Goal: Obtain resource: Download file/media

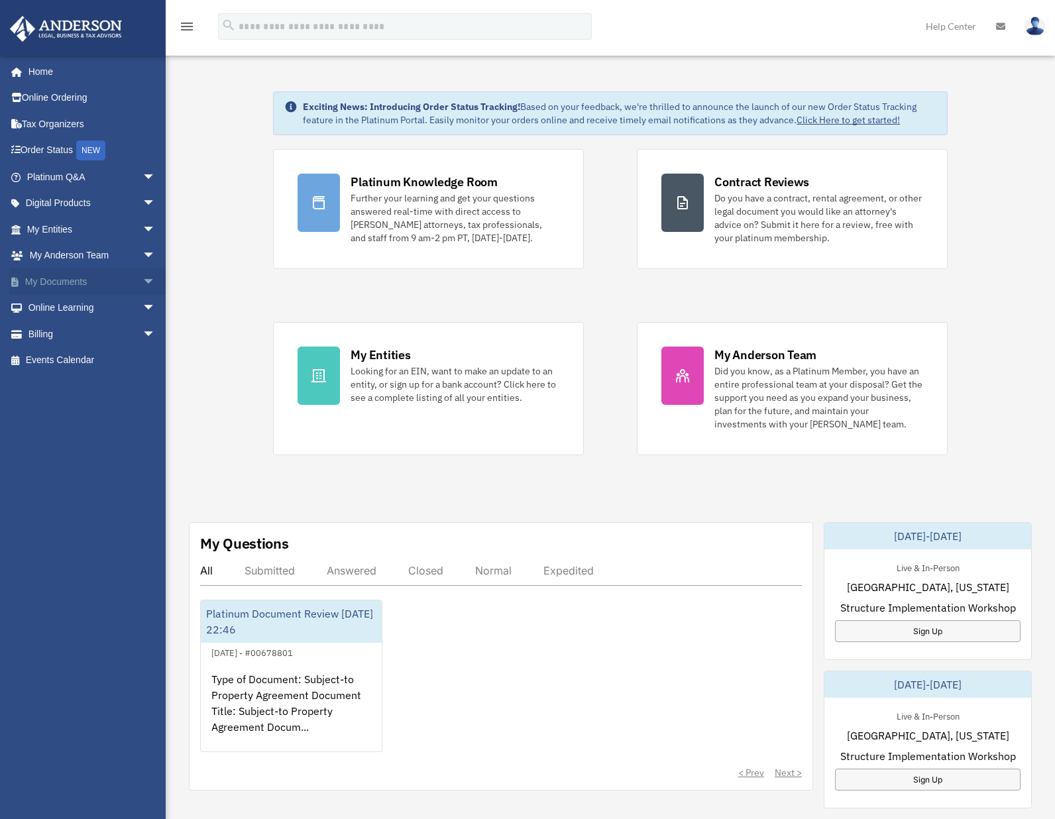
click at [143, 279] on span "arrow_drop_down" at bounding box center [156, 281] width 27 height 27
click at [67, 304] on link "Box" at bounding box center [97, 308] width 157 height 27
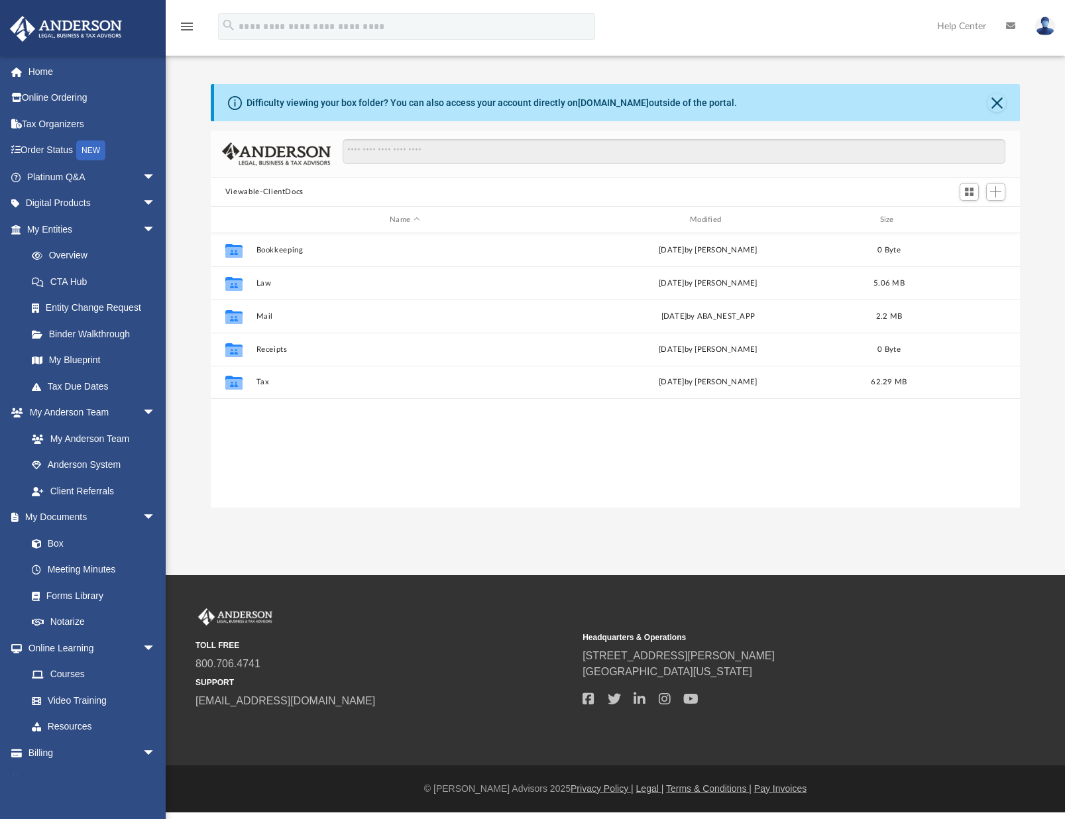
scroll to position [292, 800]
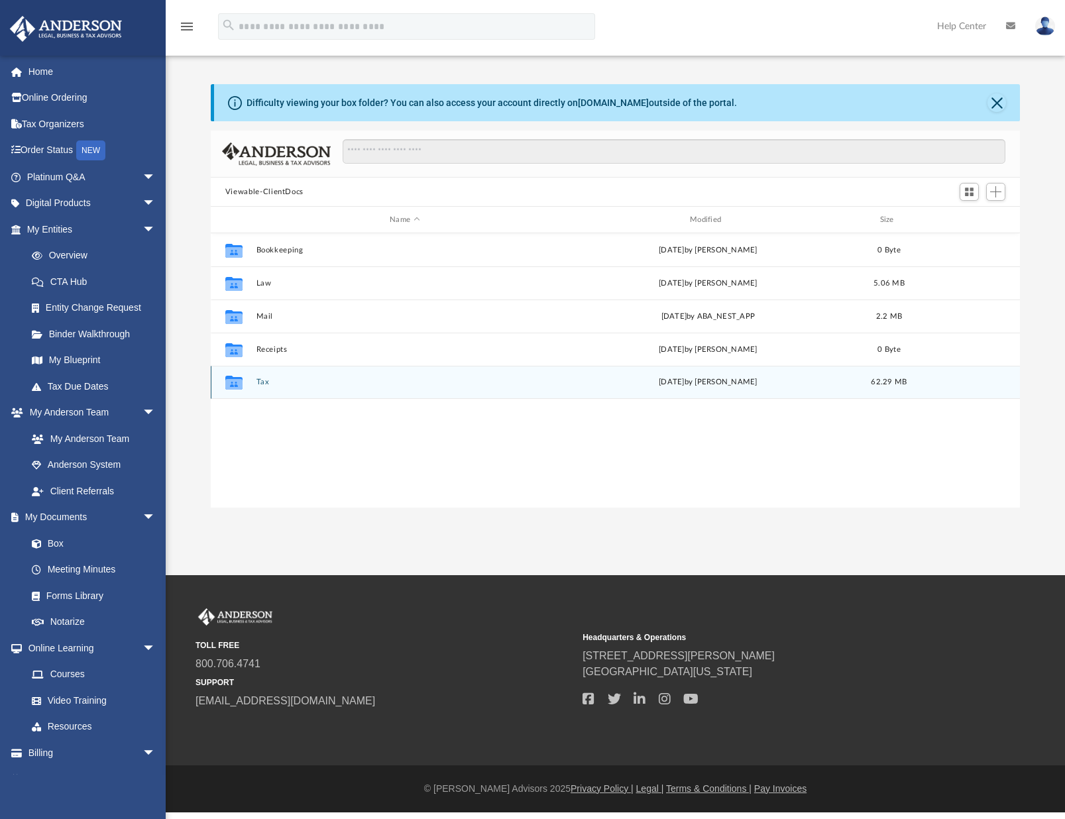
click at [260, 384] on button "Tax" at bounding box center [405, 382] width 298 height 9
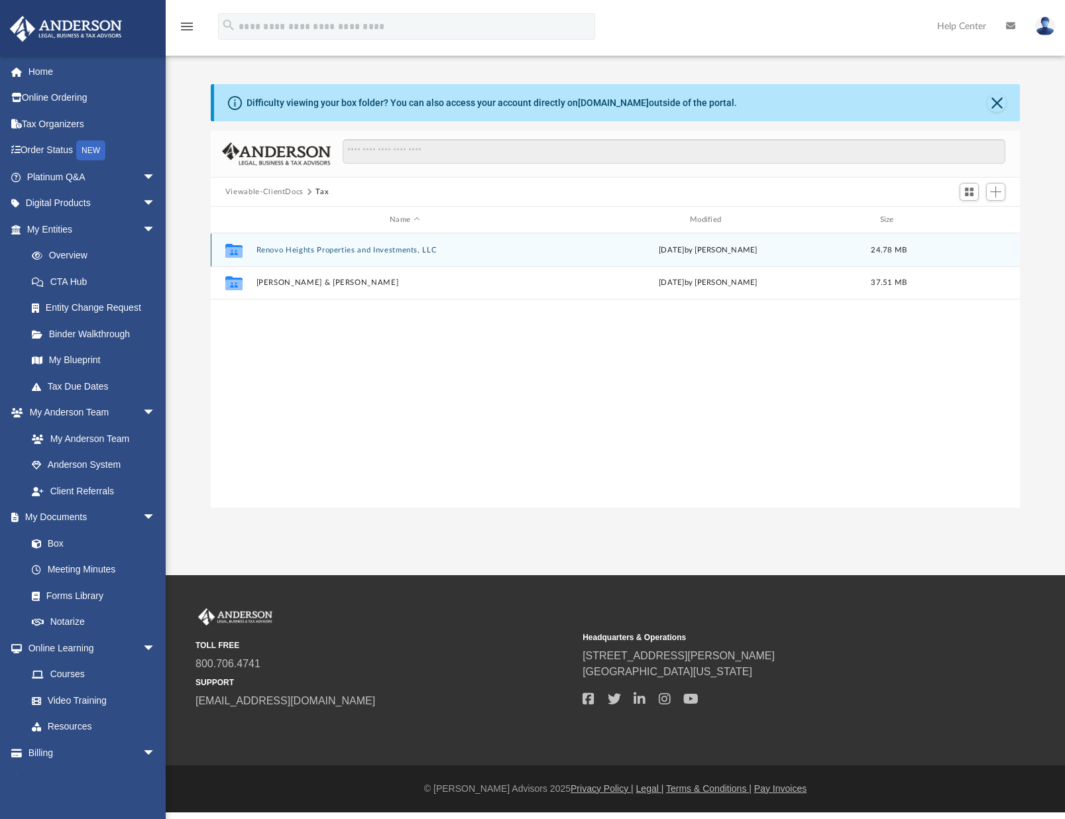
click at [384, 249] on button "Renovo Heights Properties and Investments, LLC" at bounding box center [405, 250] width 298 height 9
click at [261, 252] on button "2024" at bounding box center [405, 249] width 298 height 9
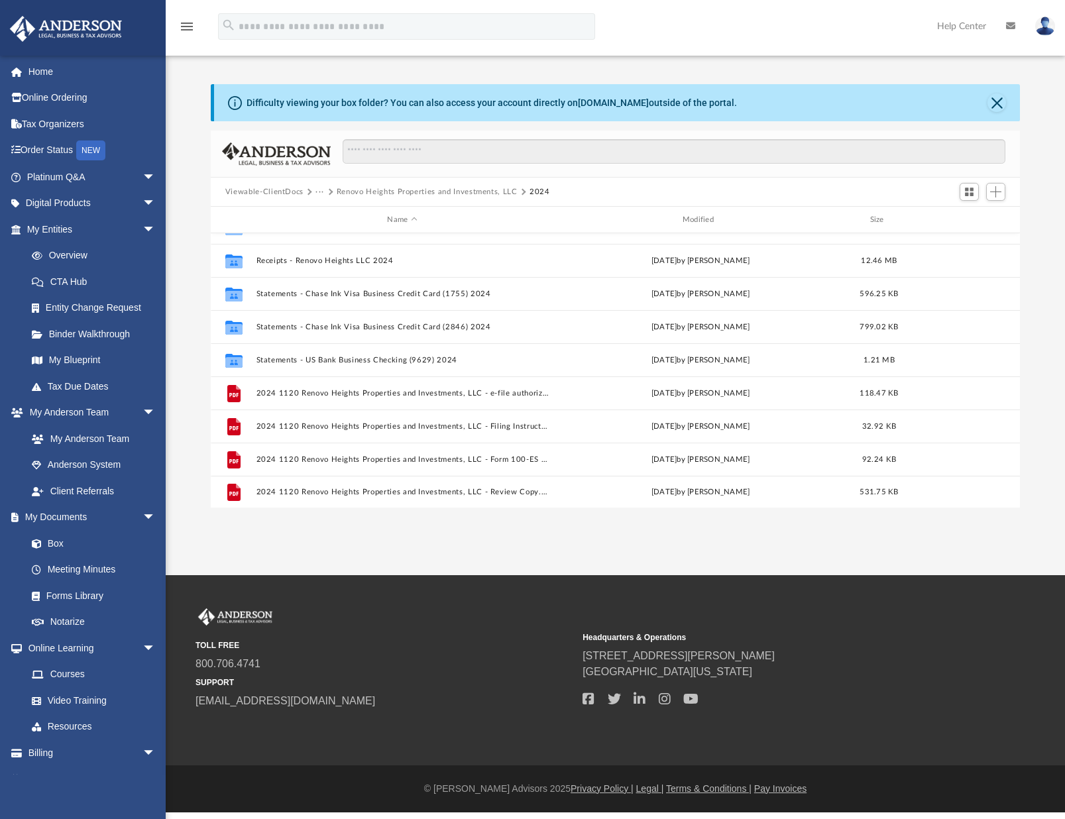
scroll to position [90, 0]
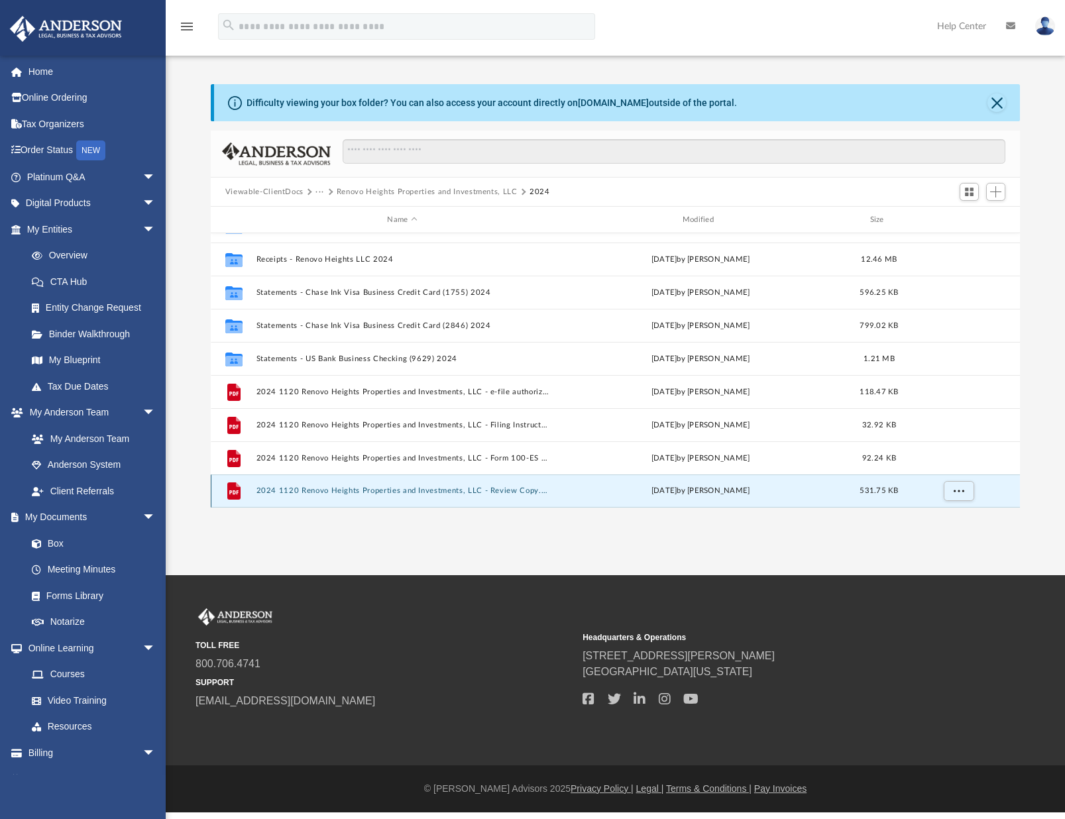
click at [456, 490] on button "2024 1120 Renovo Heights Properties and Investments, LLC - Review Copy.pdf" at bounding box center [402, 490] width 292 height 9
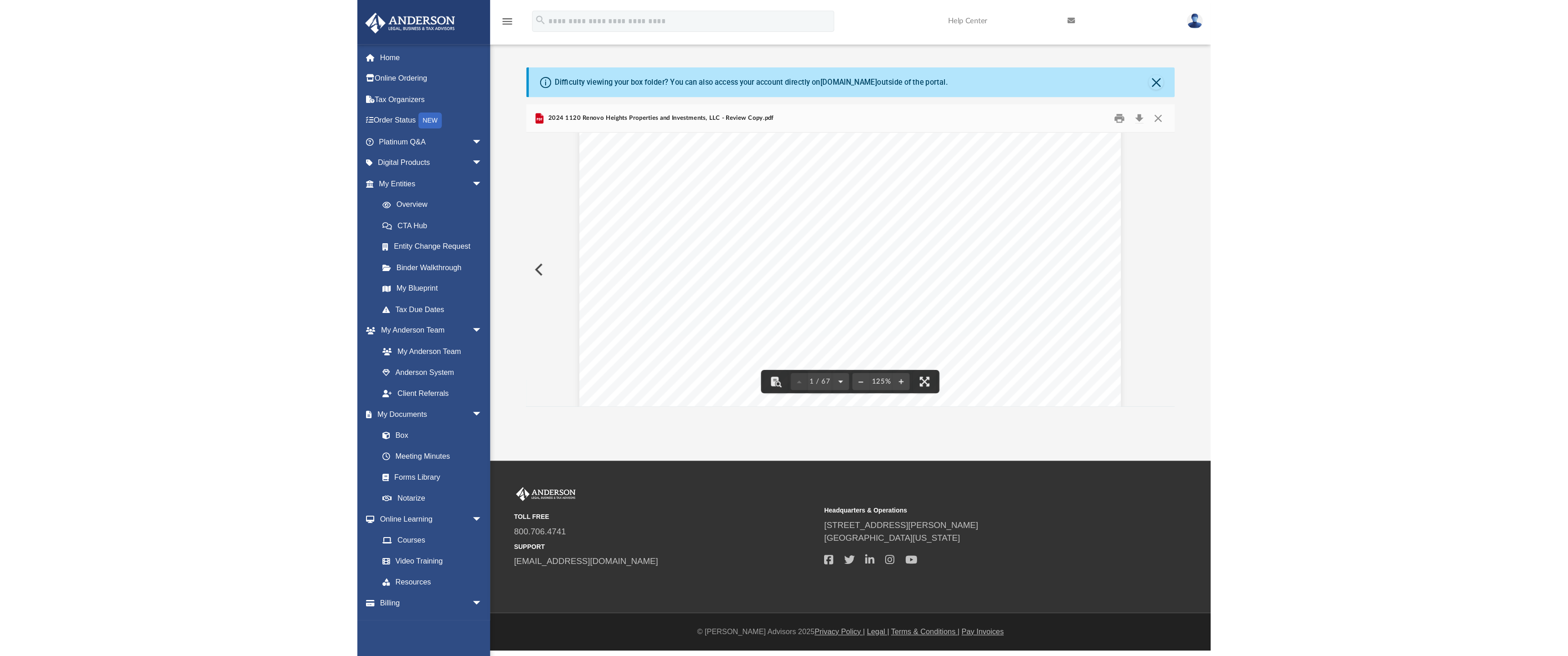
scroll to position [177, 0]
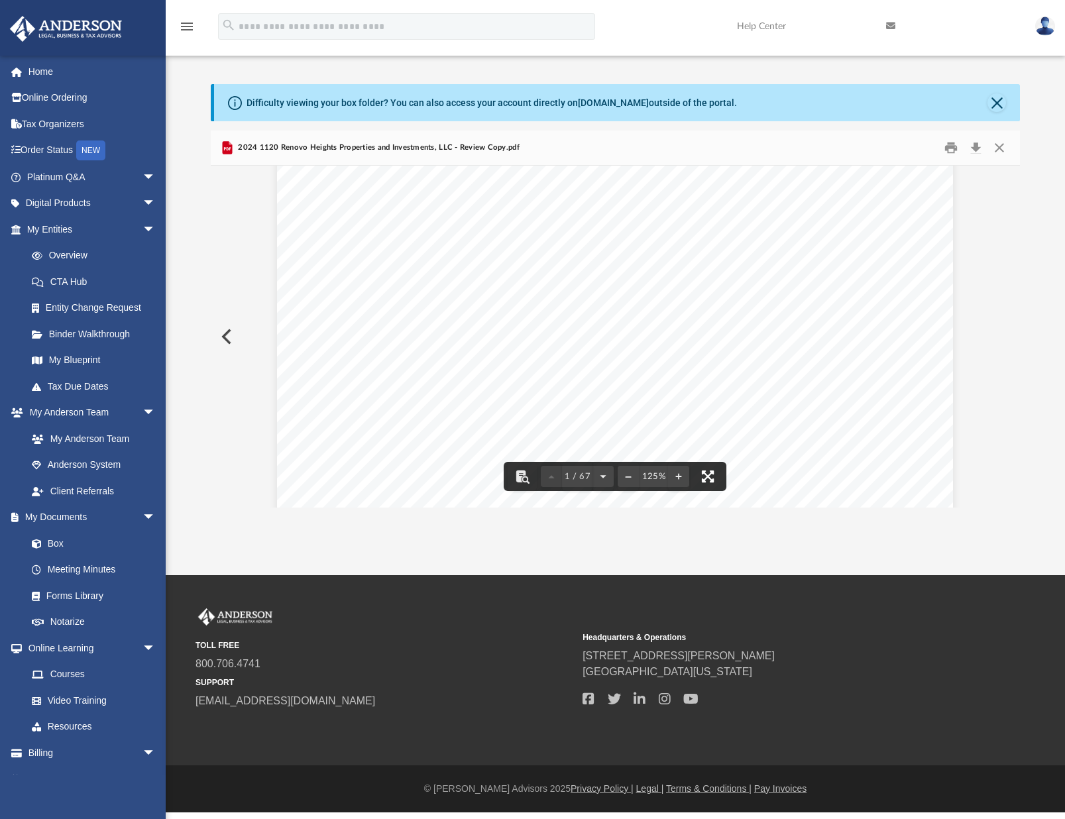
click at [713, 479] on button "File preview" at bounding box center [707, 476] width 29 height 29
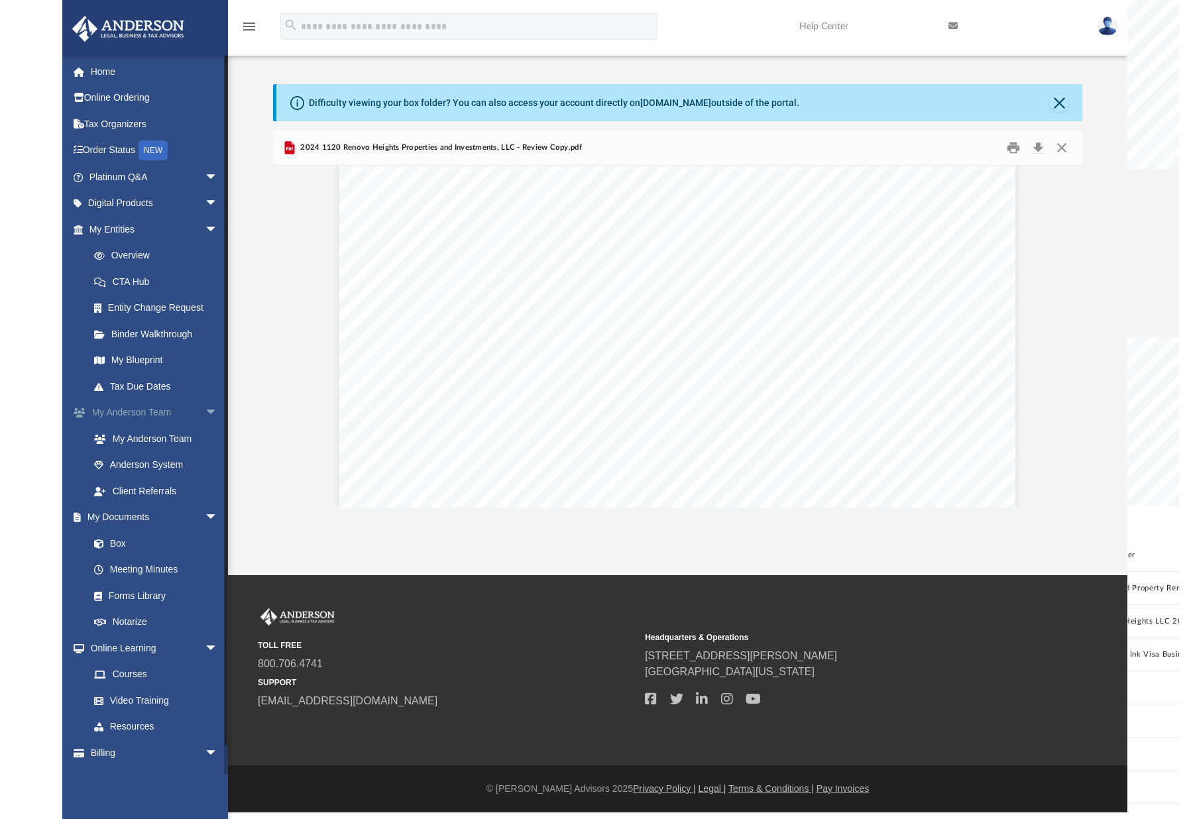
scroll to position [0, 0]
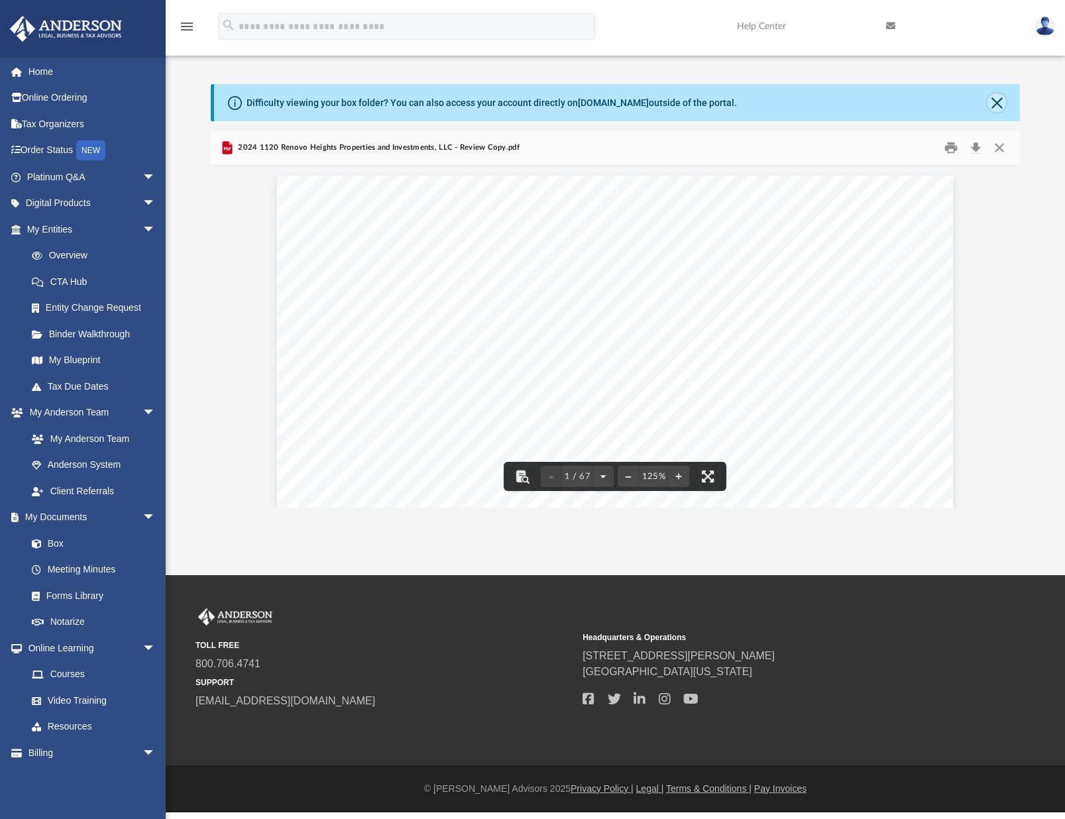
click at [998, 100] on button "Close" at bounding box center [997, 102] width 19 height 19
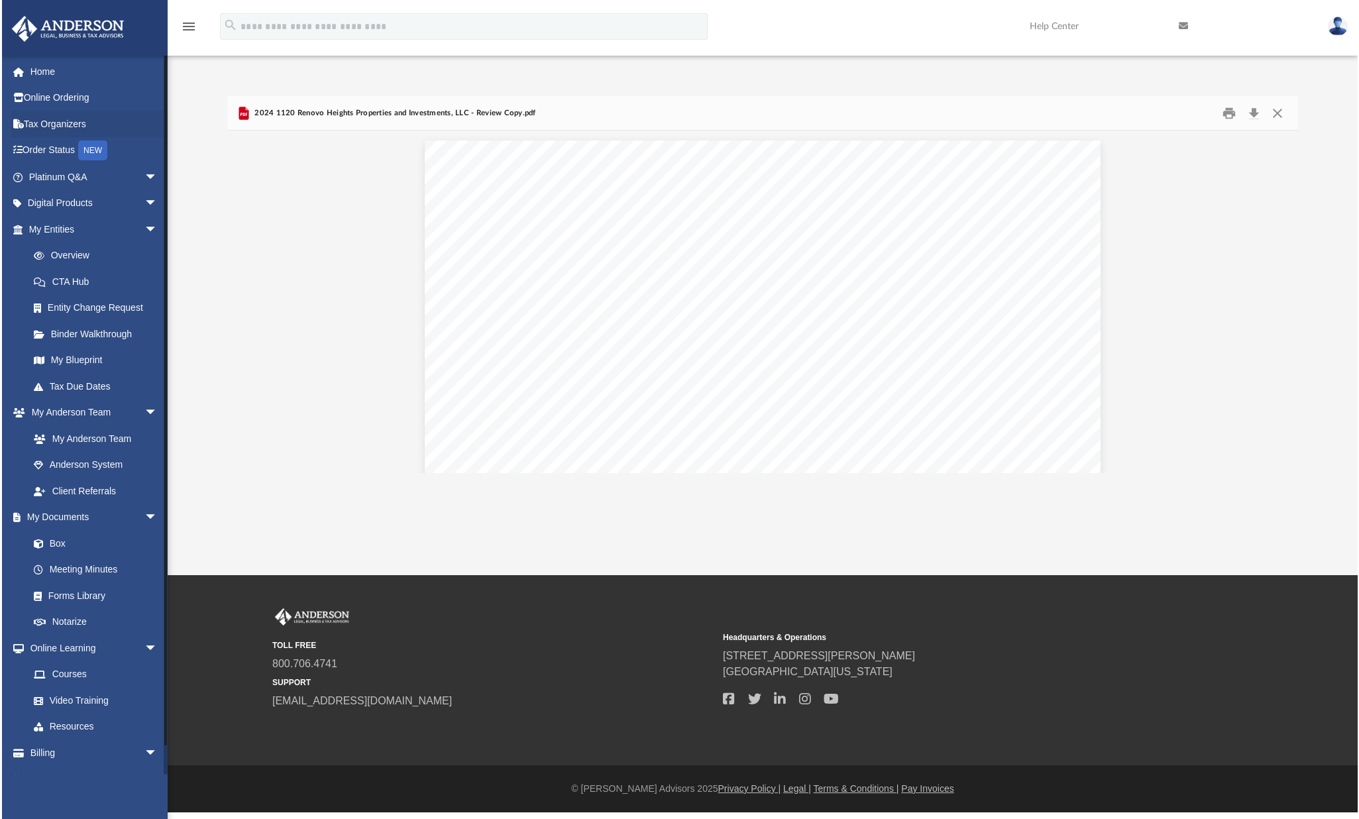
scroll to position [292, 1064]
